Goal: Task Accomplishment & Management: Complete application form

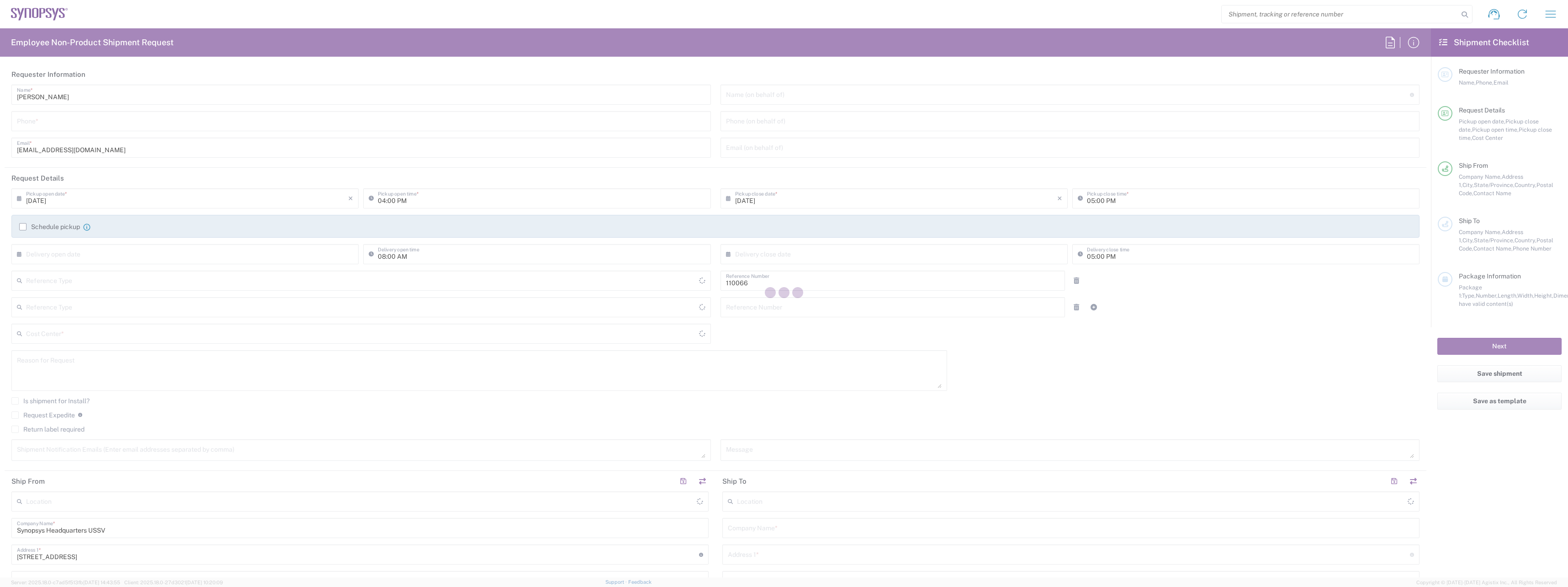
type input "Department"
type input "US01, CIO, IT, ESS2 110066"
type input "[GEOGRAPHIC_DATA]"
type input "[US_STATE]"
type input "[GEOGRAPHIC_DATA]"
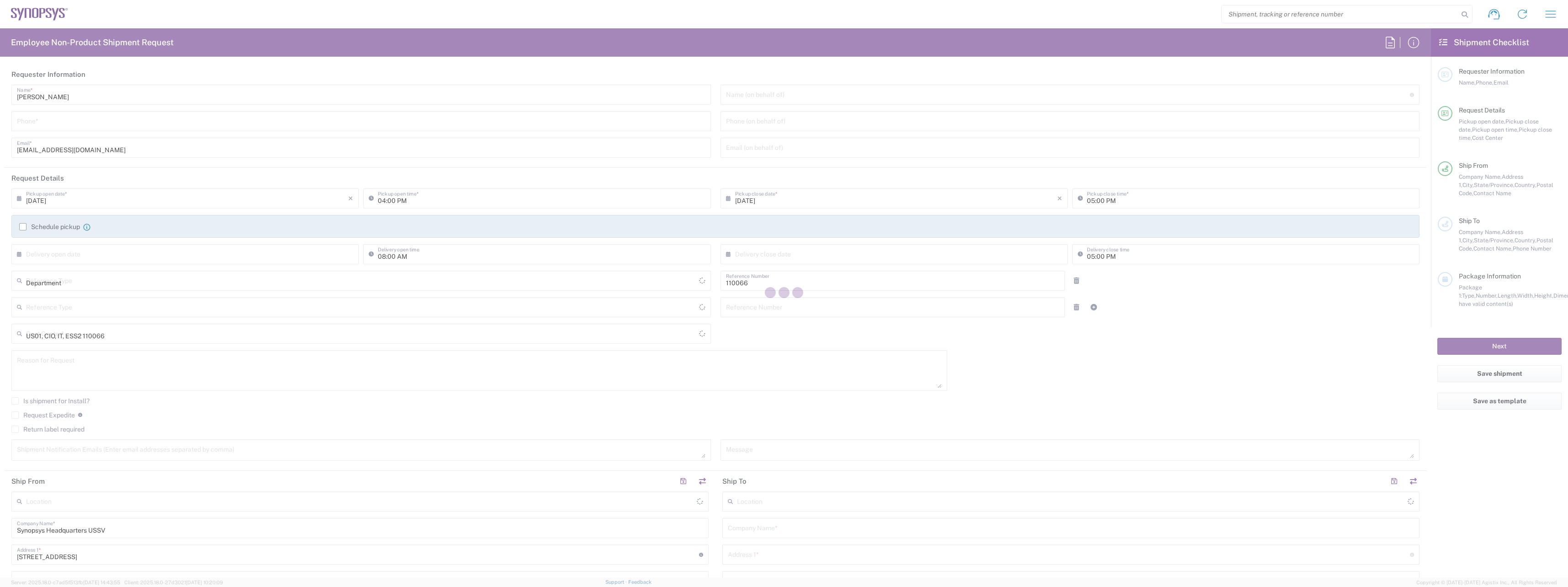
type input "Delivered at Place"
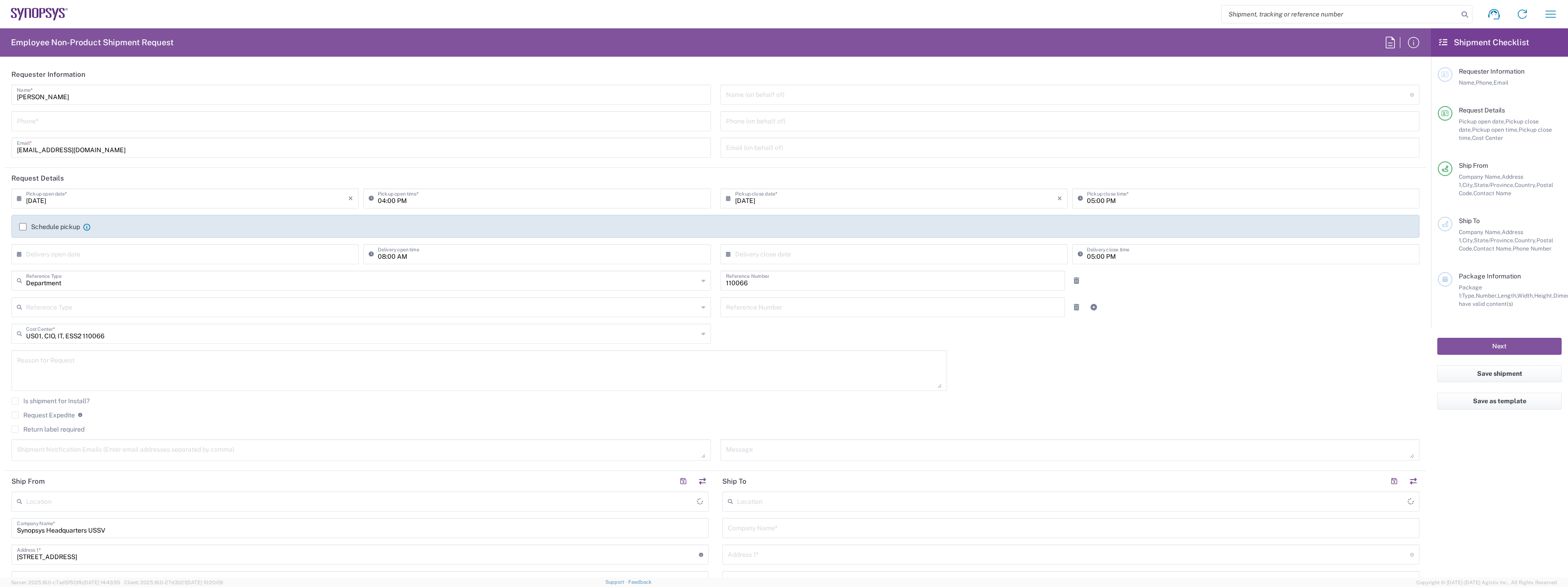
type input "Headquarters USSV"
click at [25, 431] on label "Return label required" at bounding box center [48, 429] width 73 height 7
click at [15, 429] on input "Return label required" at bounding box center [15, 429] width 0 height 0
click at [63, 451] on input "Vendor *" at bounding box center [362, 457] width 672 height 14
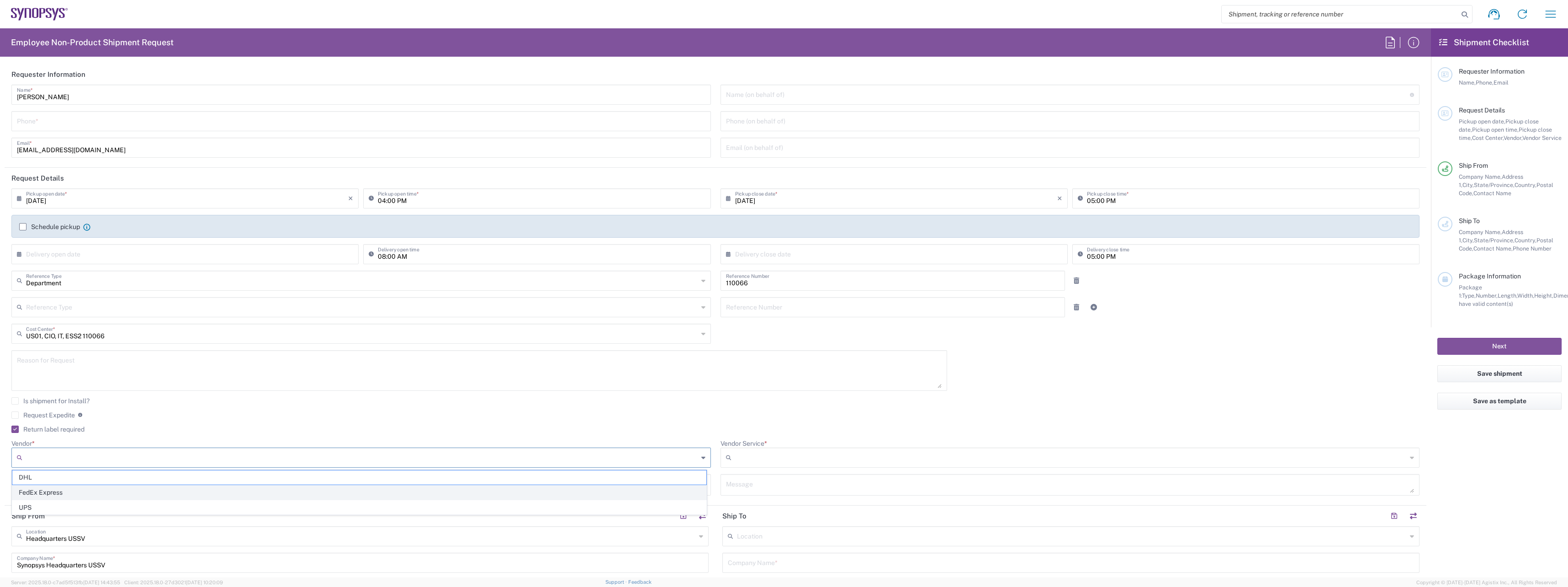
click at [80, 488] on span "FedEx Express" at bounding box center [359, 493] width 694 height 14
type input "FedEx Express"
click at [811, 458] on input "Vendor Service *" at bounding box center [1071, 457] width 672 height 14
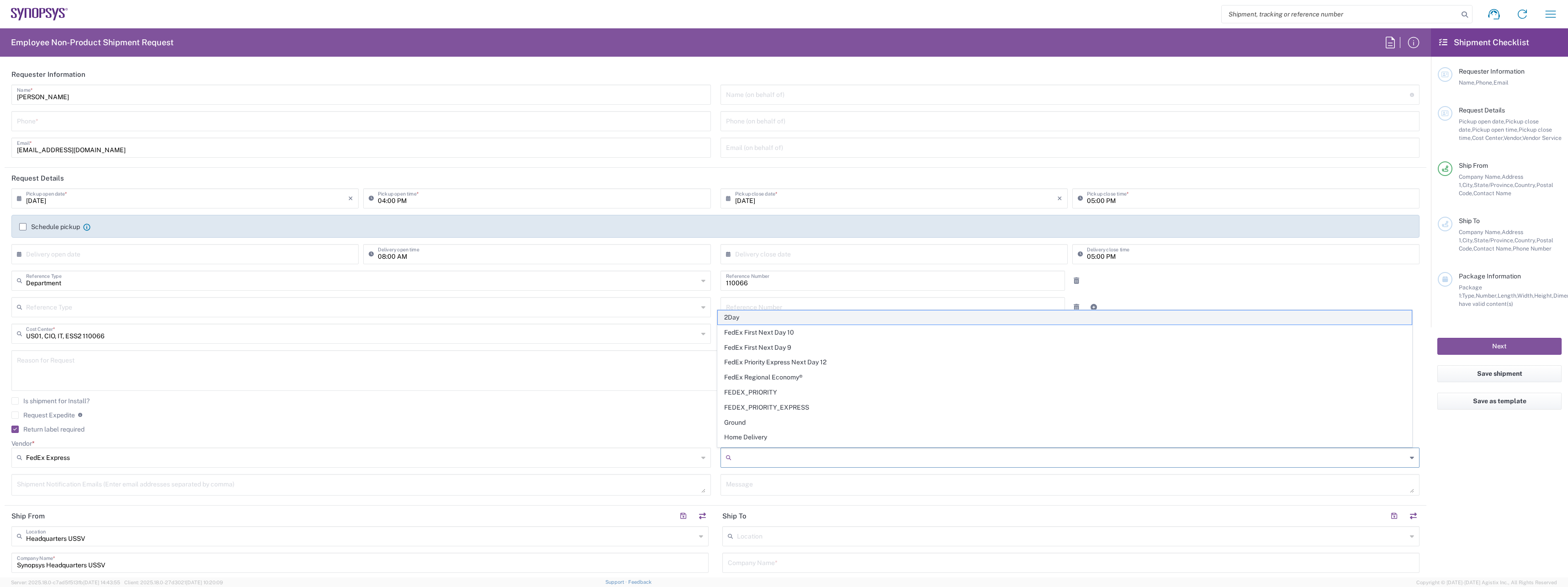
click at [811, 319] on span "2Day" at bounding box center [1064, 317] width 694 height 14
type input "2Day"
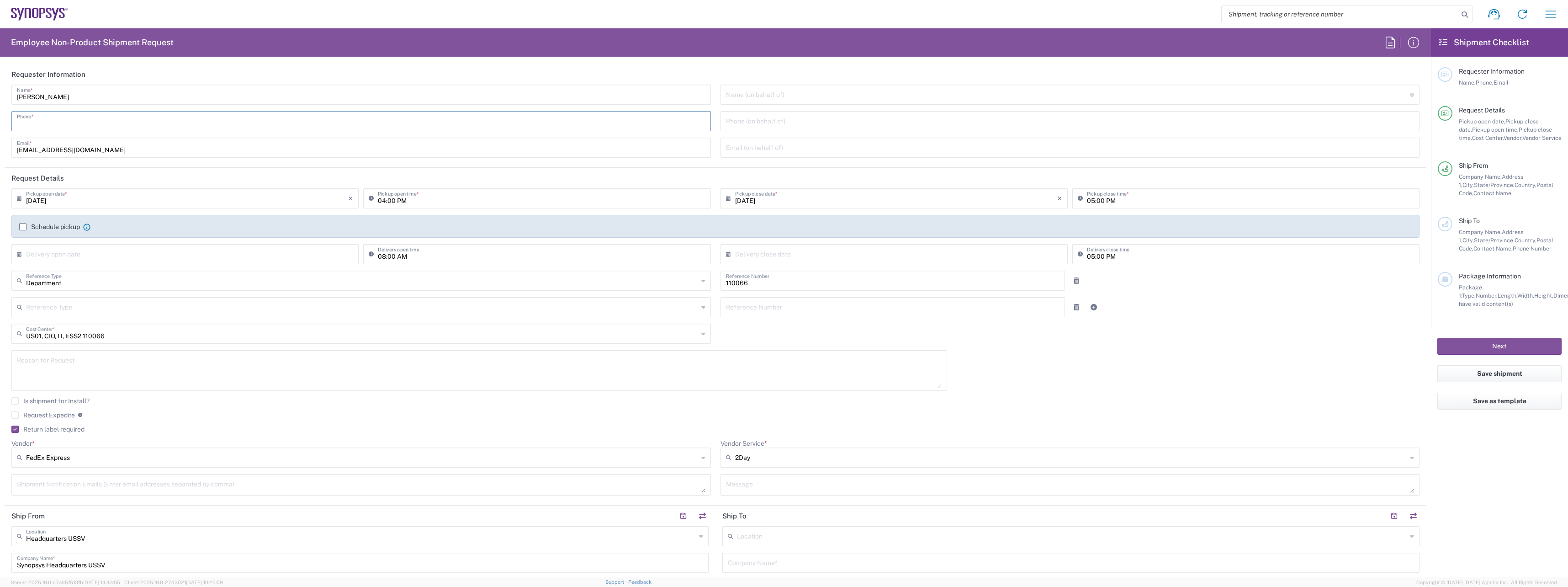
click at [82, 124] on input "tel" at bounding box center [361, 120] width 689 height 16
drag, startPoint x: 82, startPoint y: 124, endPoint x: -224, endPoint y: 91, distance: 307.8
click at [0, 91] on html "Shipment request Shipment tracking Employee non-product shipment request My shi…" at bounding box center [784, 293] width 1568 height 587
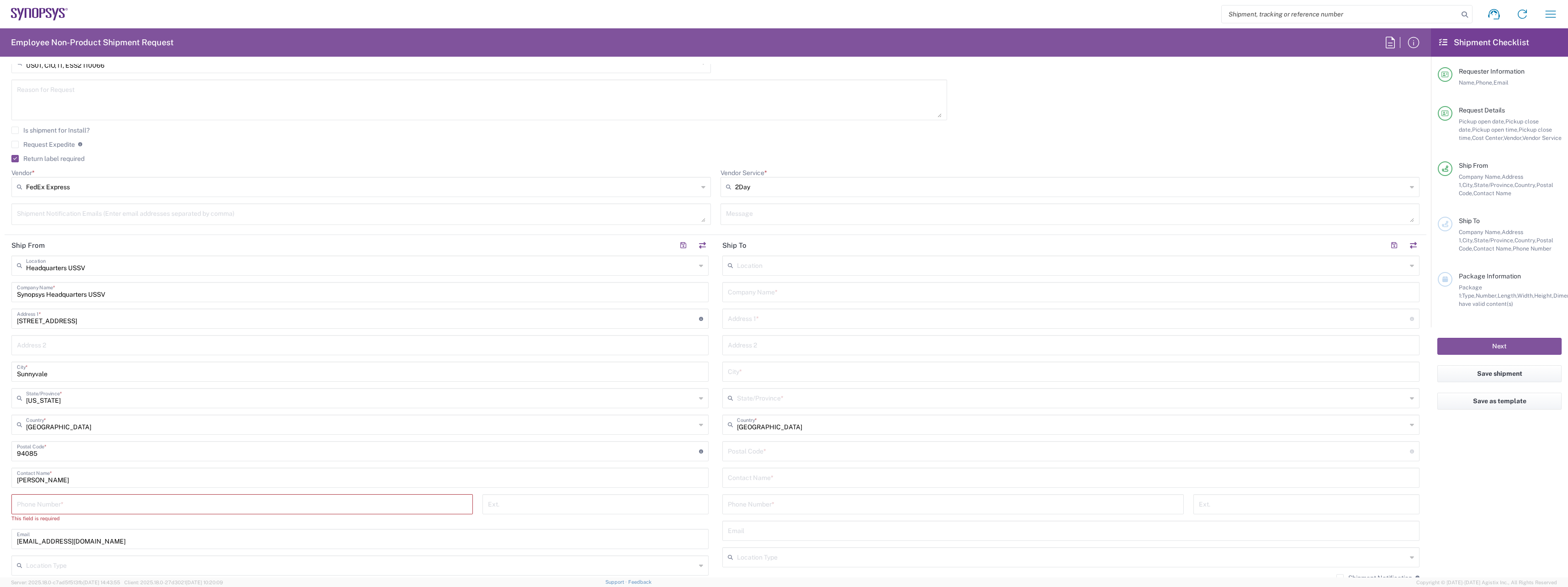
scroll to position [274, 0]
type input "6692463765"
click at [144, 492] on input "tel" at bounding box center [242, 500] width 451 height 16
paste input "6692463765"
type input "6692463765"
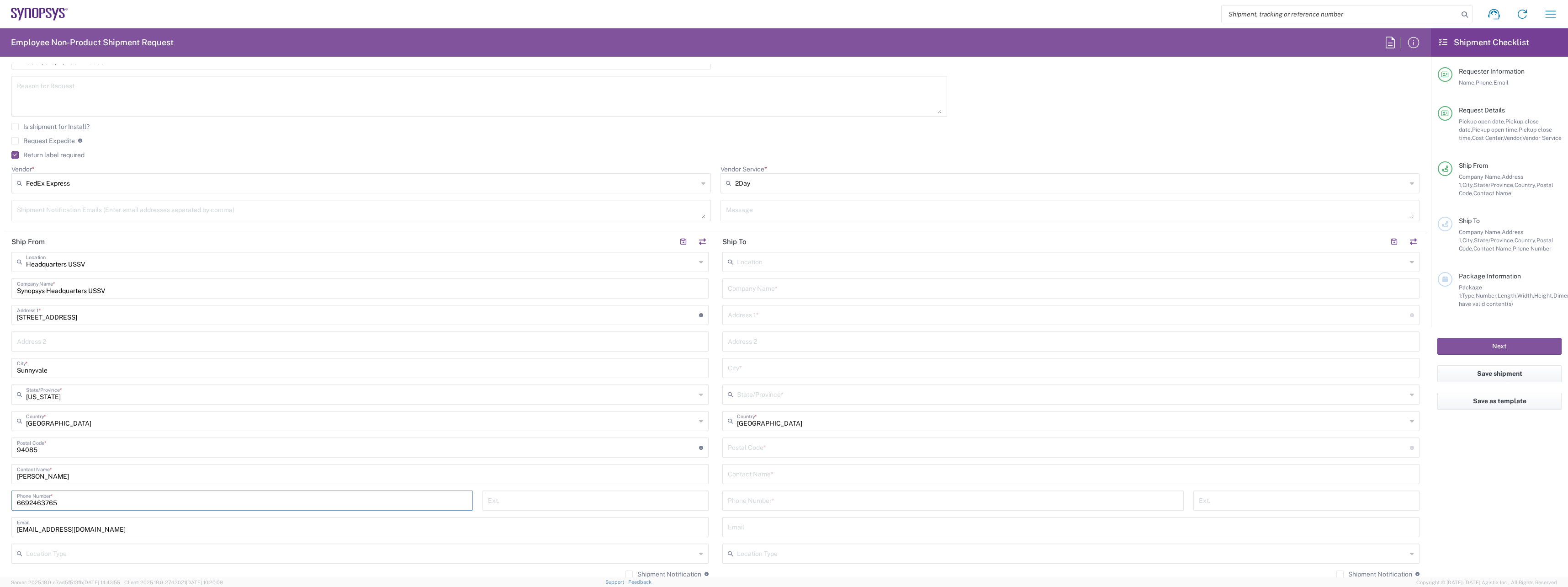
click at [818, 289] on input "text" at bounding box center [1070, 288] width 686 height 16
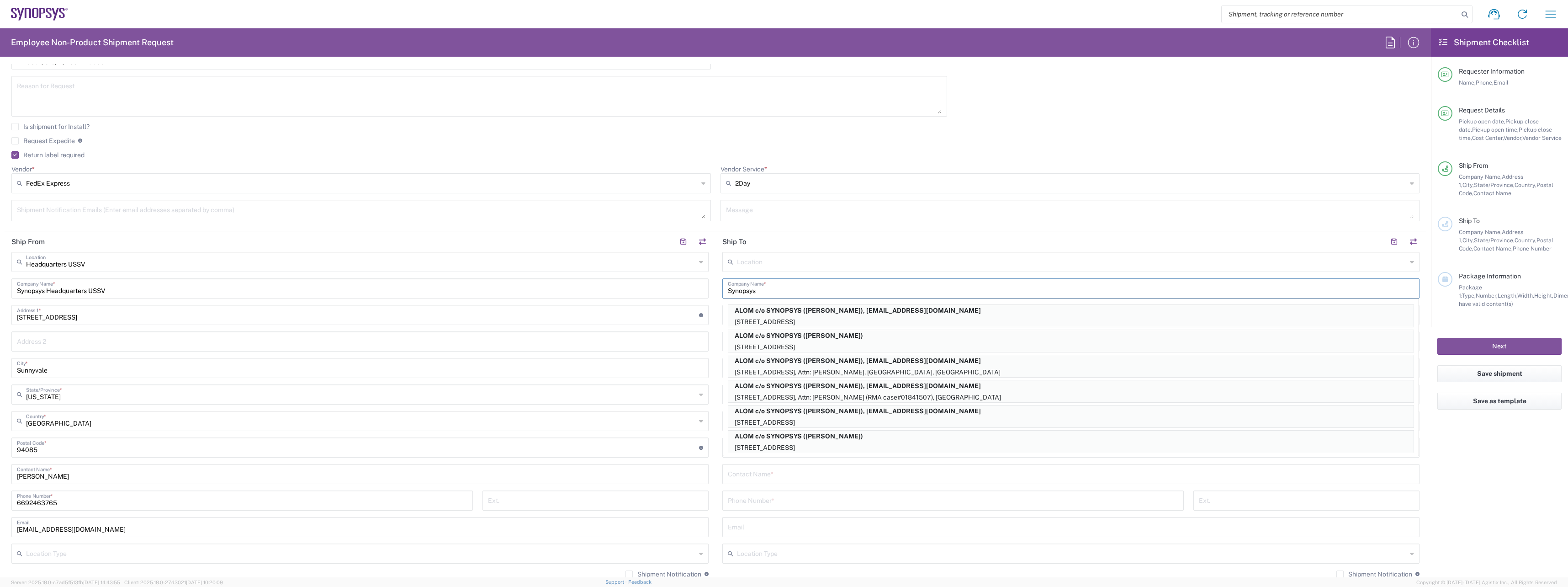
type input "Synopsys"
click at [851, 493] on input "tel" at bounding box center [953, 500] width 451 height 16
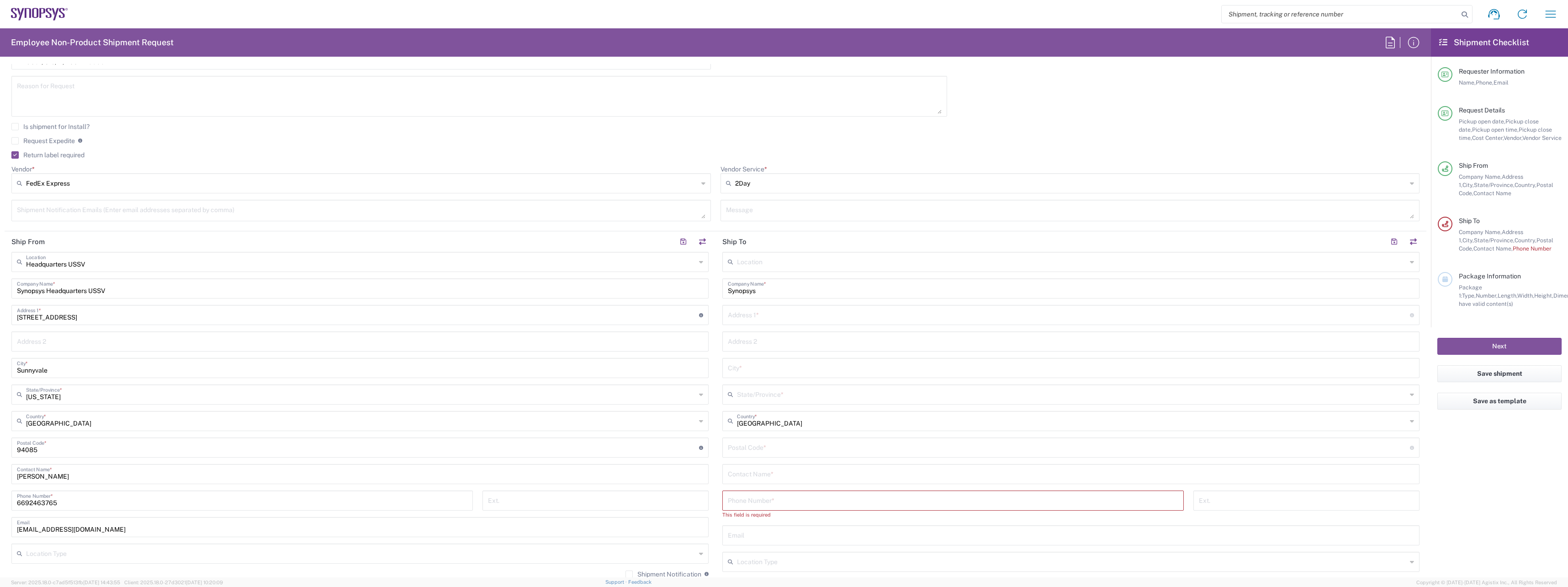
click at [813, 311] on input "text" at bounding box center [1068, 314] width 682 height 16
paste input "[STREET_ADDRESS] Unit 103"
type input "[STREET_ADDRESS] Unit 103"
click at [793, 366] on input "text" at bounding box center [1070, 367] width 686 height 16
paste input "Santa [PERSON_NAME]"
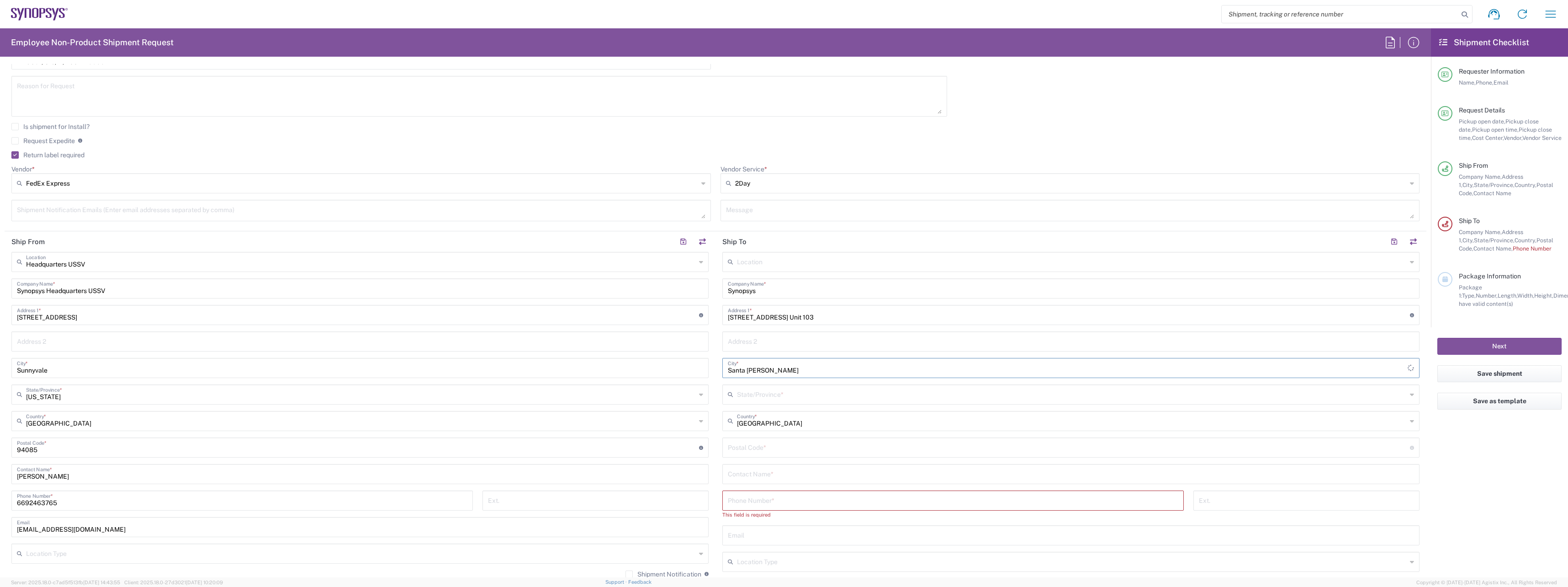
click at [759, 372] on input "Santa [PERSON_NAME]" at bounding box center [1067, 367] width 679 height 16
type input "[GEOGRAPHIC_DATA][PERSON_NAME]"
click at [777, 397] on input "text" at bounding box center [1072, 394] width 670 height 16
click at [733, 522] on span "[US_STATE]" at bounding box center [1066, 520] width 692 height 14
type input "[US_STATE]"
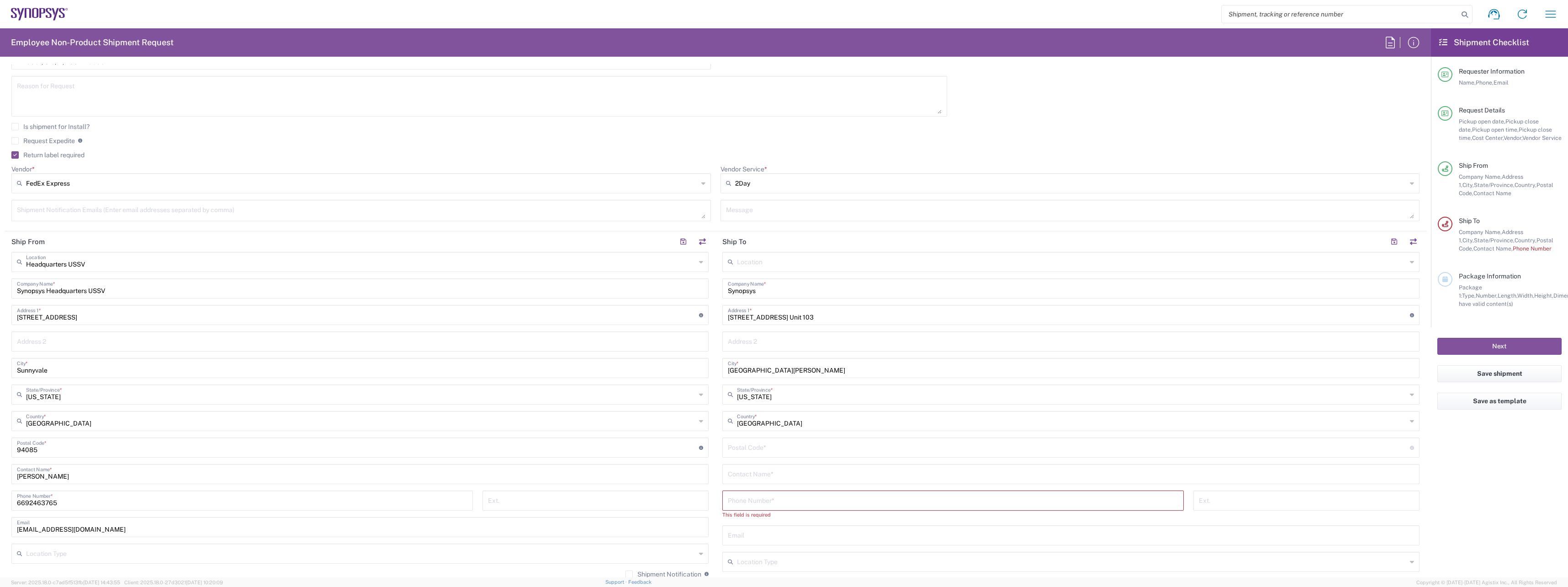
click at [792, 449] on input "undefined" at bounding box center [1068, 447] width 682 height 16
paste input "90403"
type input "90403"
click at [820, 472] on input "text" at bounding box center [1070, 473] width 686 height 16
paste input "[PERSON_NAME] <[PERSON_NAME][EMAIL_ADDRESS][DOMAIN_NAME]>"
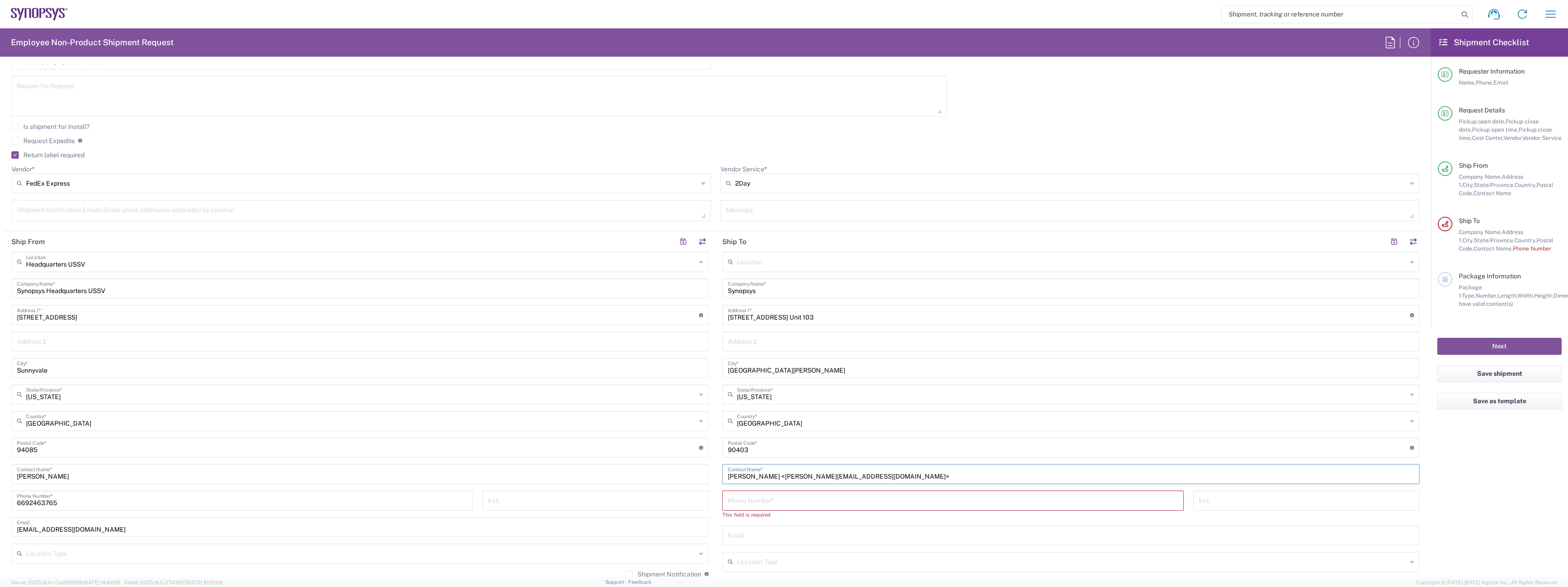
drag, startPoint x: 868, startPoint y: 476, endPoint x: 787, endPoint y: 472, distance: 81.1
click at [787, 472] on input "[PERSON_NAME] <[PERSON_NAME][EMAIL_ADDRESS][DOMAIN_NAME]>" at bounding box center [1070, 473] width 686 height 16
type input "[PERSON_NAME]"
click at [785, 503] on input "tel" at bounding box center [953, 500] width 451 height 16
paste input "949.246.2146"
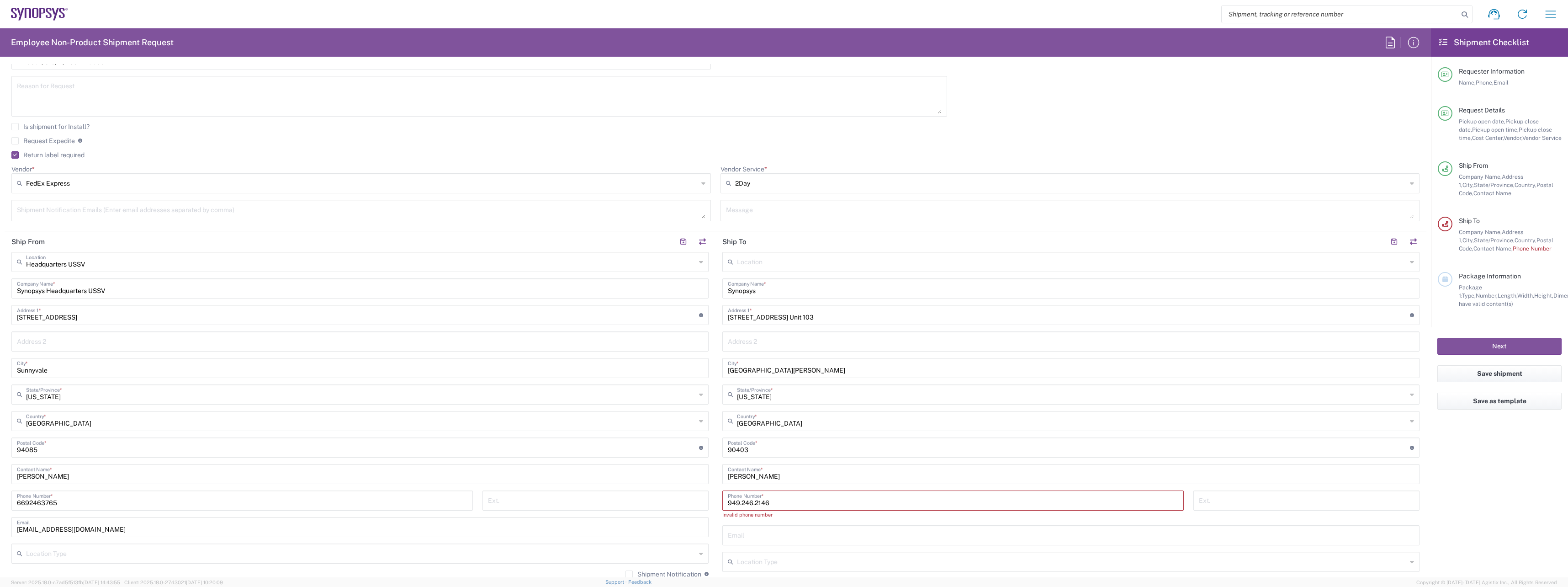
click at [750, 504] on input "949.246.2146" at bounding box center [953, 500] width 451 height 16
type input "9492462146"
click at [847, 525] on input "text" at bounding box center [1070, 526] width 686 height 16
paste input "[EMAIL_ADDRESS][DOMAIN_NAME]"
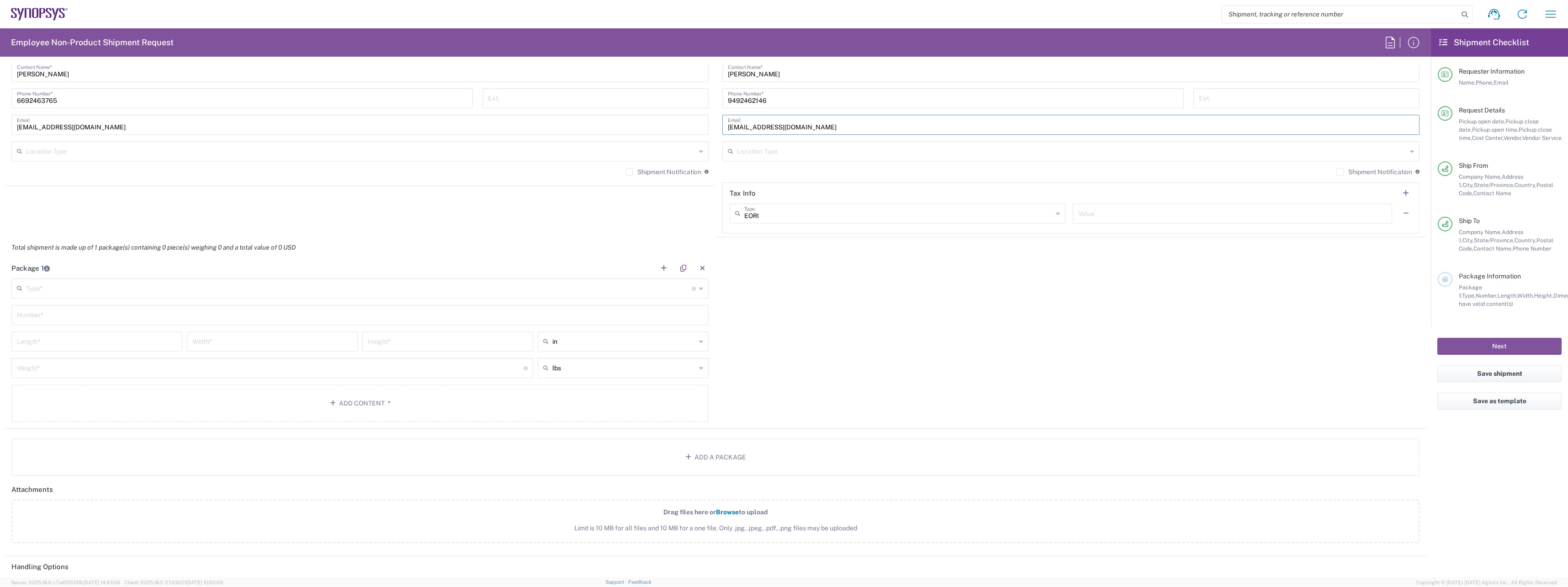
scroll to position [777, 0]
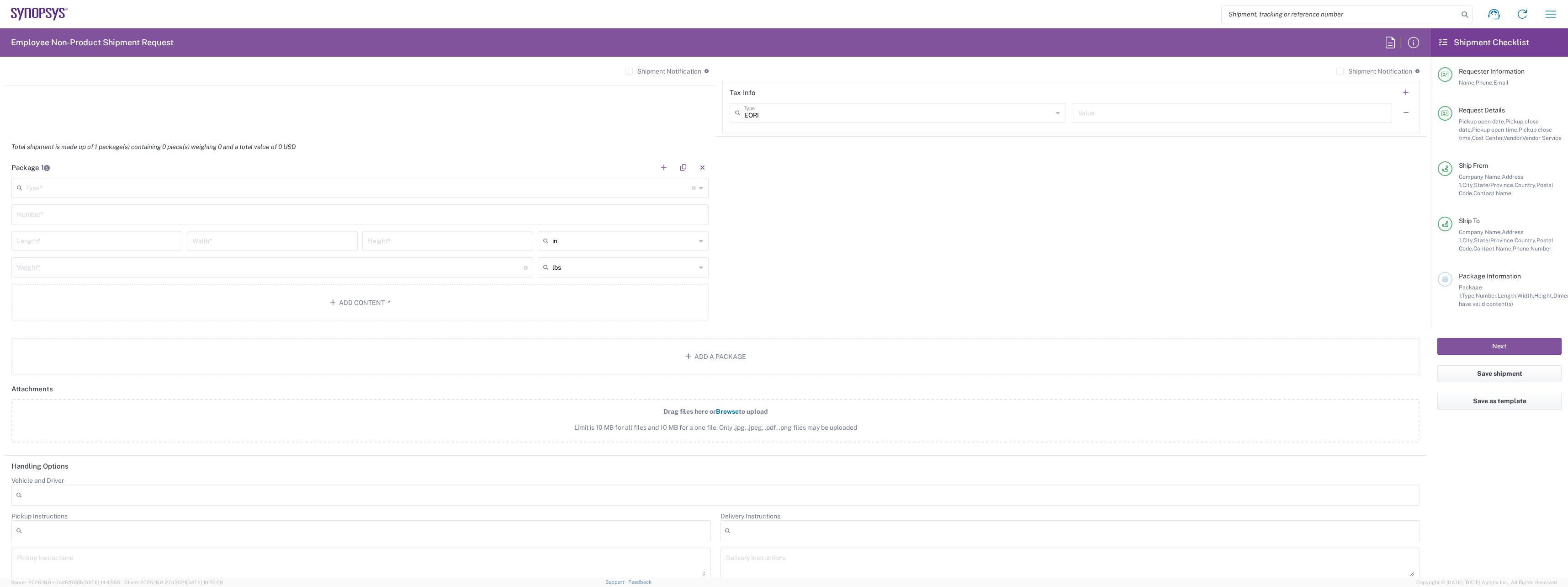
type input "[EMAIL_ADDRESS][DOMAIN_NAME]"
click at [104, 190] on input "text" at bounding box center [359, 187] width 666 height 16
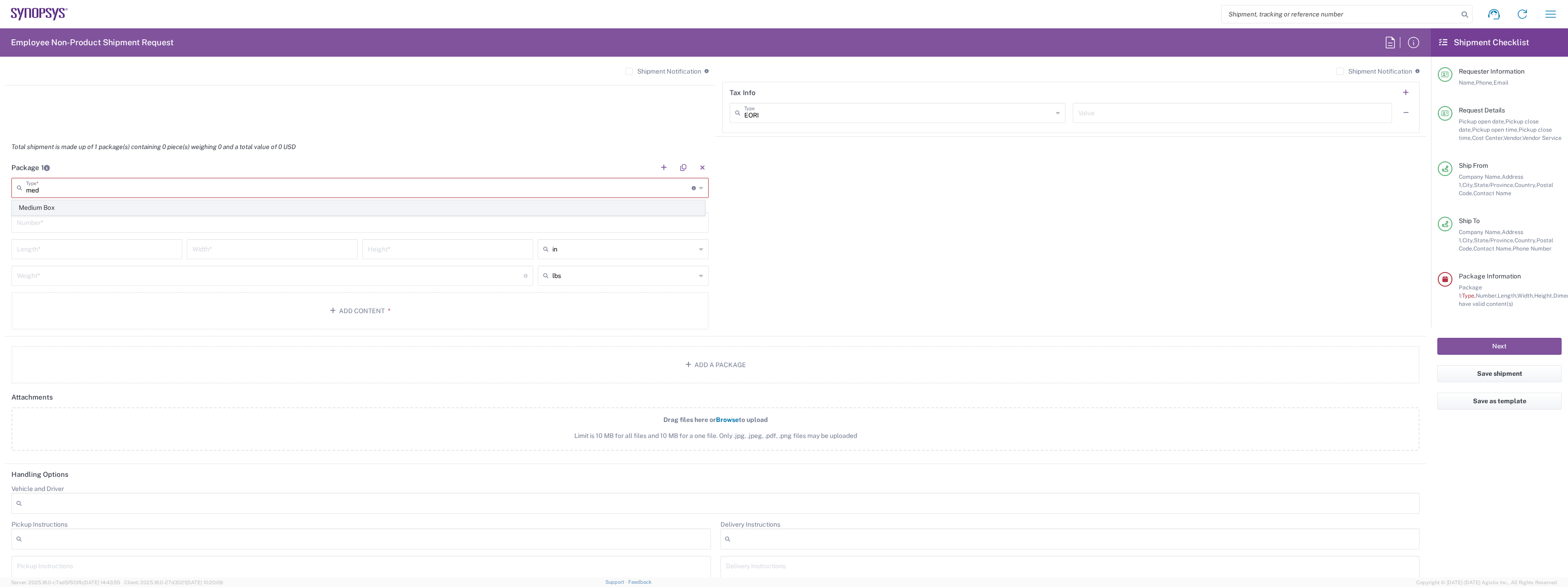
click at [92, 209] on span "Medium Box" at bounding box center [358, 208] width 692 height 14
type input "Medium Box"
type input "13"
type input "11.5"
type input "2.5"
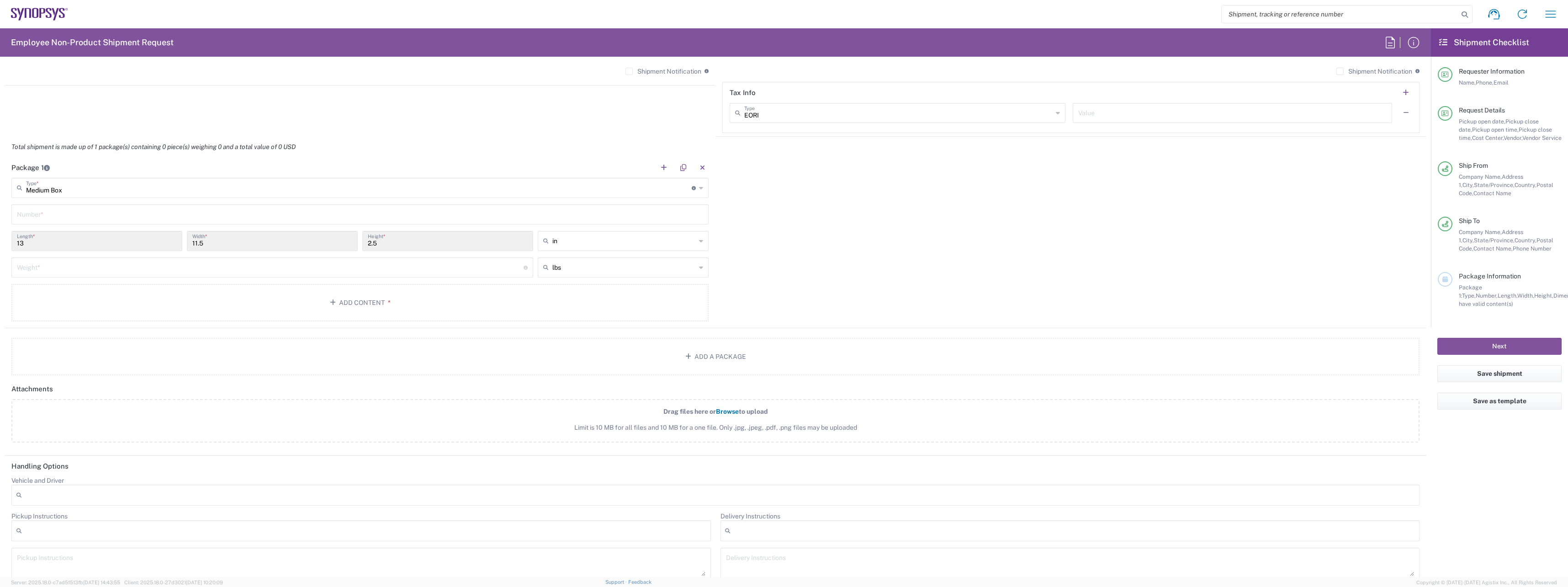
click at [88, 219] on input "text" at bounding box center [360, 213] width 686 height 16
type input "1"
click at [88, 266] on input "number" at bounding box center [270, 266] width 507 height 16
type input "8"
click at [138, 291] on button "Add Content *" at bounding box center [360, 302] width 697 height 37
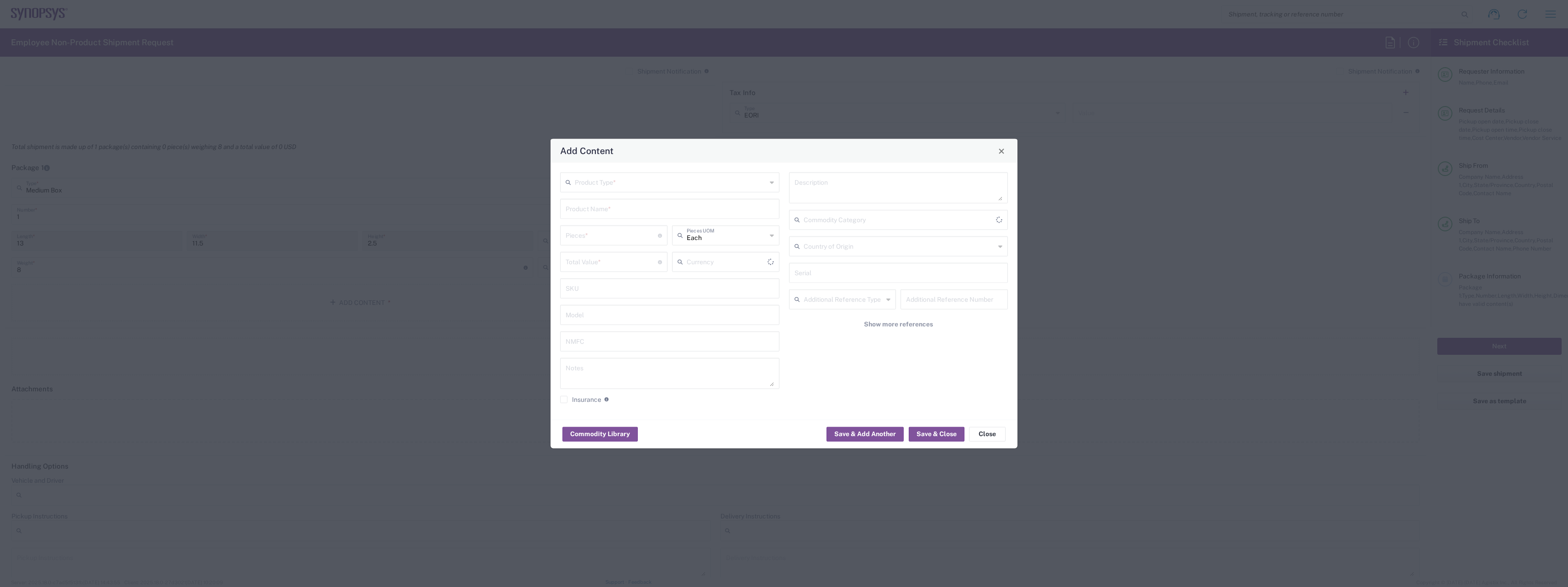
type input "US Dollar"
click at [687, 185] on input "text" at bounding box center [670, 181] width 192 height 16
click at [624, 221] on span "General Commodity" at bounding box center [670, 217] width 218 height 14
type input "General Commodity"
click at [638, 209] on input "text" at bounding box center [670, 208] width 209 height 16
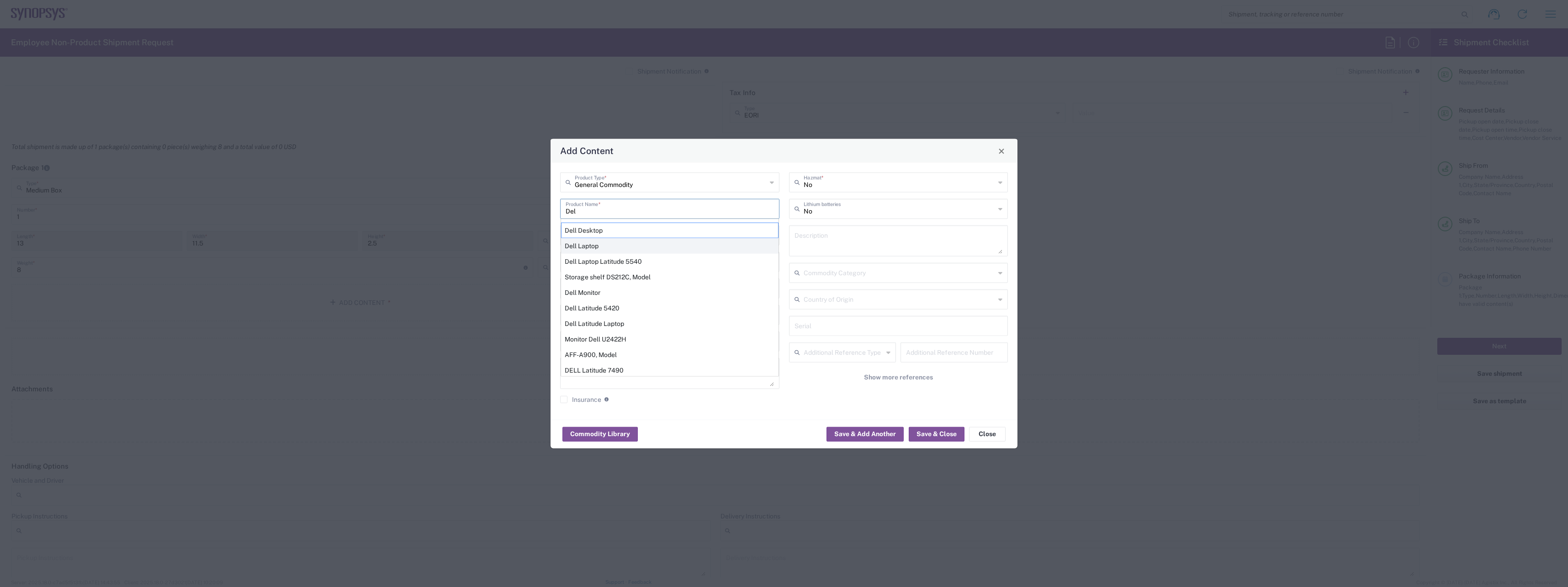
click at [621, 242] on div "Dell Laptop" at bounding box center [670, 246] width 218 height 16
type input "Dell Laptop"
type textarea "Dell Laptop"
click at [615, 239] on input "number" at bounding box center [611, 234] width 92 height 16
type input "1"
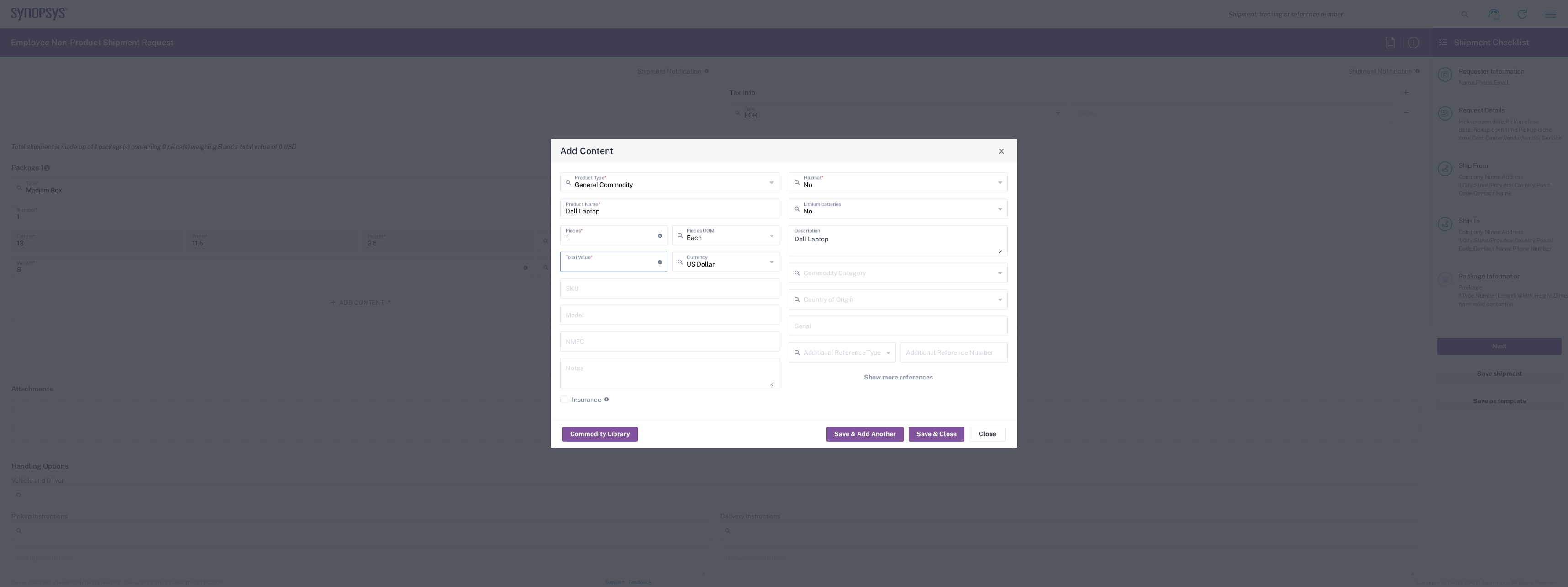
click at [613, 257] on input "number" at bounding box center [611, 261] width 92 height 16
type input "200"
click at [1001, 205] on icon at bounding box center [1000, 209] width 4 height 14
click at [911, 241] on span "Yes" at bounding box center [898, 244] width 218 height 14
type input "Yes"
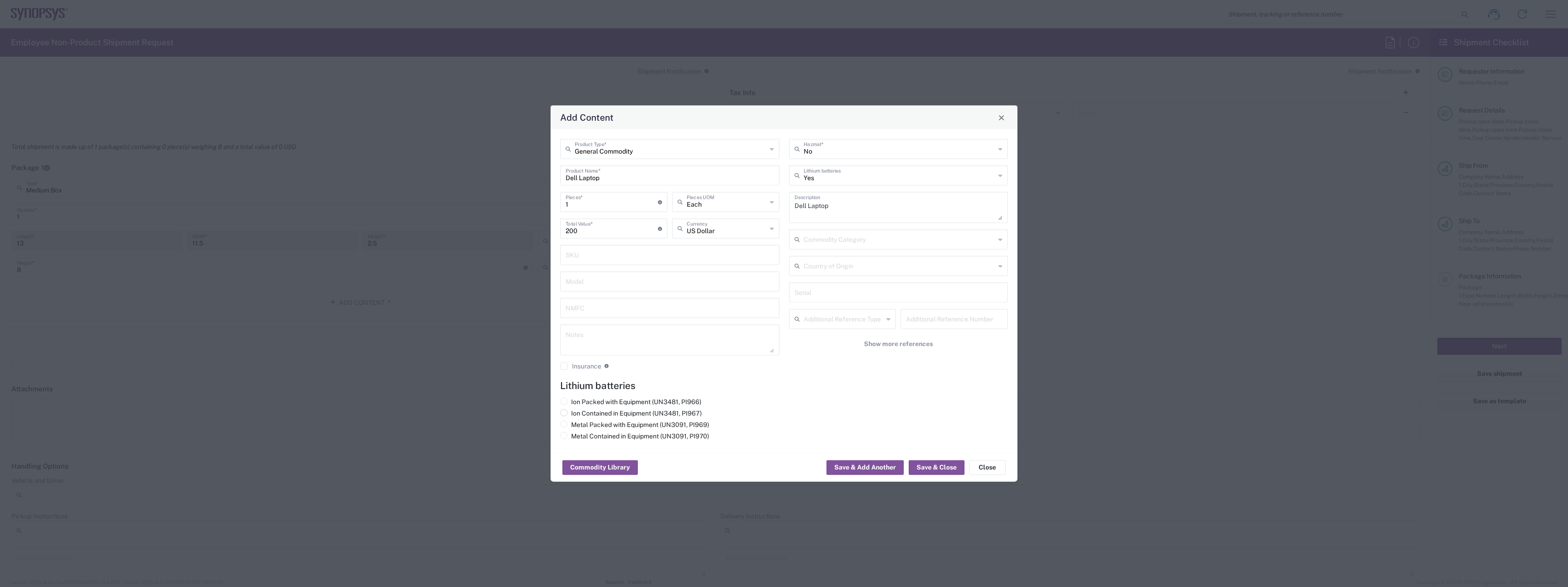
click at [590, 412] on label "Ion Contained in Equipment (UN3481, PI967)" at bounding box center [630, 413] width 142 height 9
click at [577, 412] on input "Ion Contained in Equipment (UN3481, PI967)" at bounding box center [573, 412] width 6 height 6
radio input "true"
click at [939, 468] on button "Save & Close" at bounding box center [936, 467] width 56 height 14
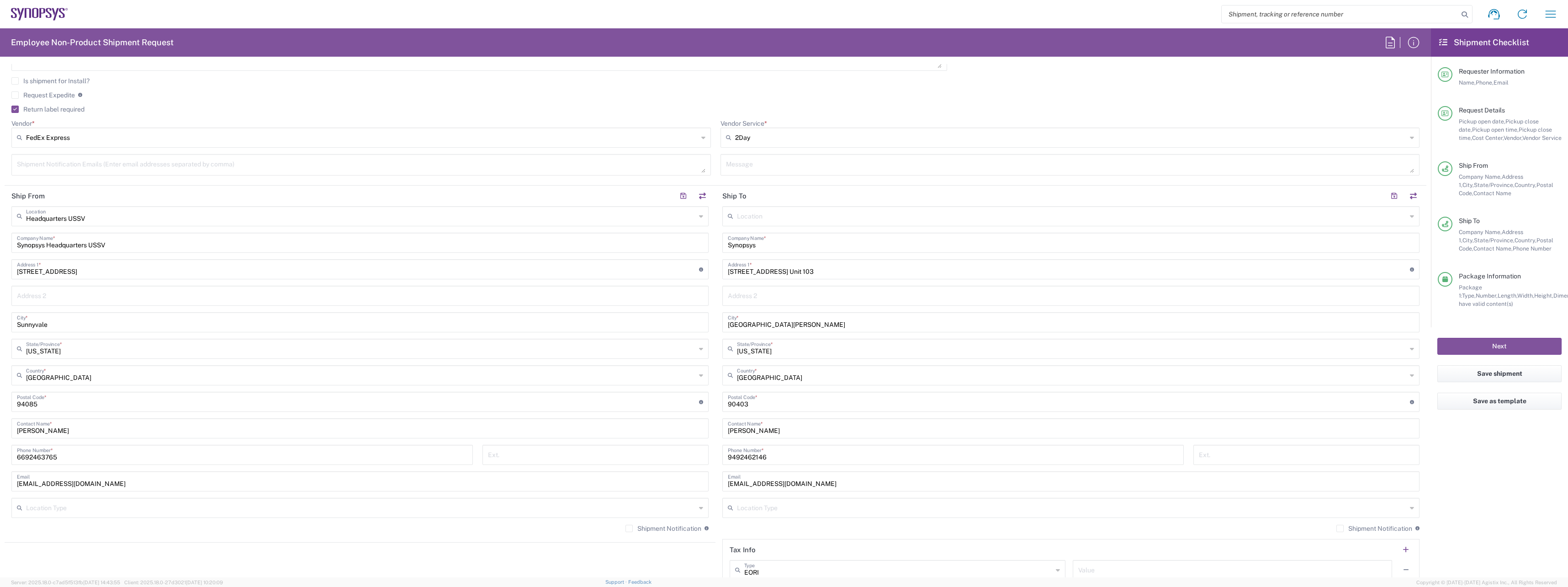
scroll to position [366, 0]
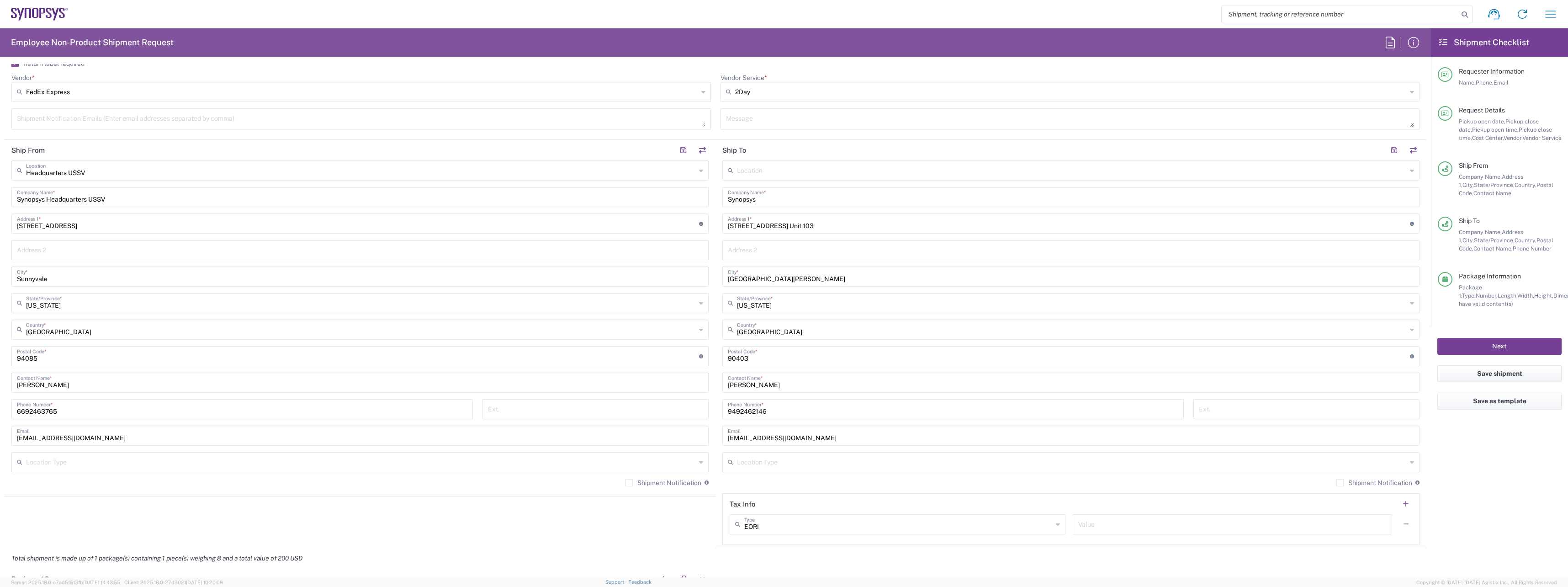
click at [1482, 349] on button "Next" at bounding box center [1499, 346] width 124 height 17
